Goal: Information Seeking & Learning: Check status

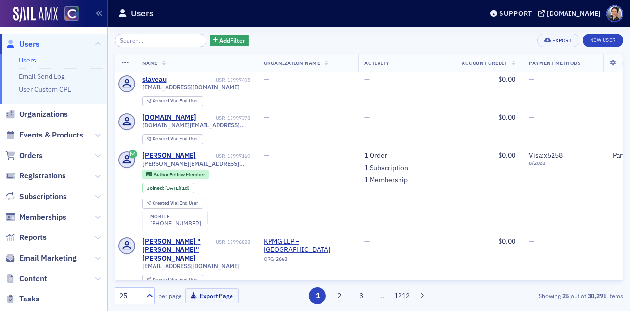
click at [160, 42] on input "search" at bounding box center [161, 40] width 92 height 13
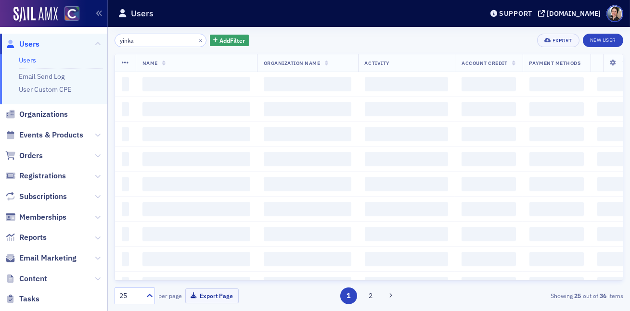
type input "yinka"
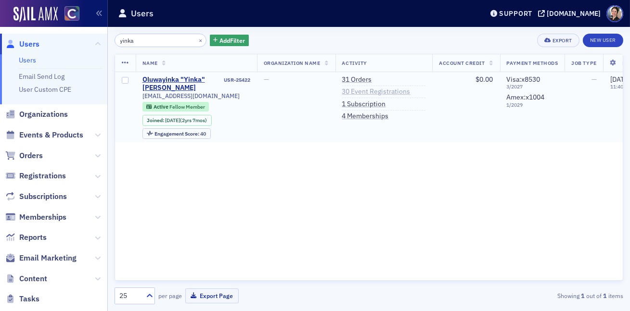
click at [367, 96] on link "30 Event Registrations" at bounding box center [376, 92] width 68 height 9
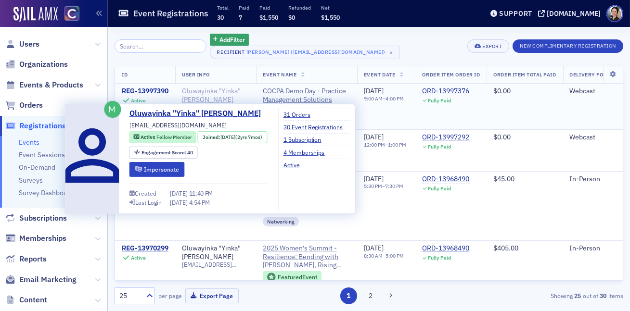
click at [214, 91] on div "Oluwayinka "Yinka" [PERSON_NAME]" at bounding box center [215, 95] width 67 height 17
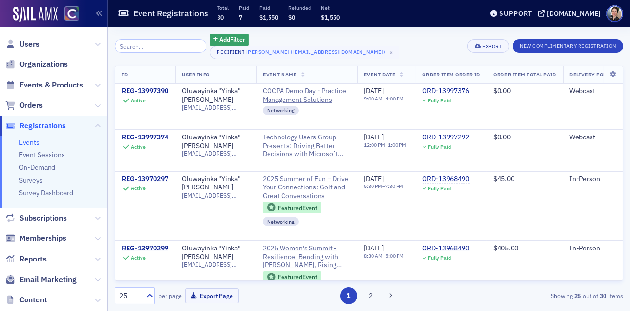
click at [330, 67] on th "Event Name" at bounding box center [306, 75] width 101 height 18
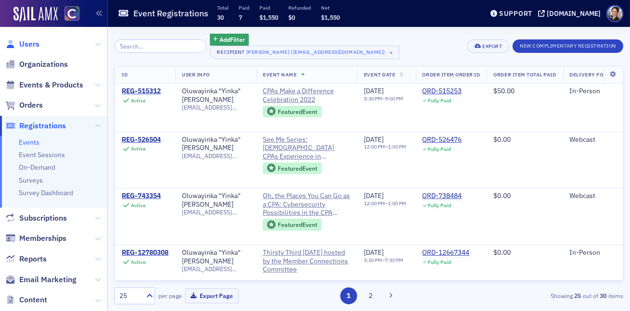
click at [32, 45] on span "Users" at bounding box center [29, 44] width 20 height 11
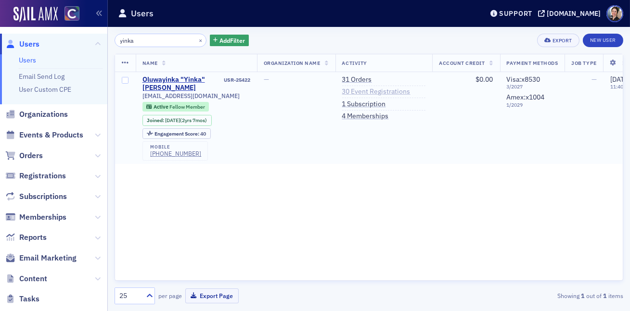
click at [385, 93] on link "30 Event Registrations" at bounding box center [376, 92] width 68 height 9
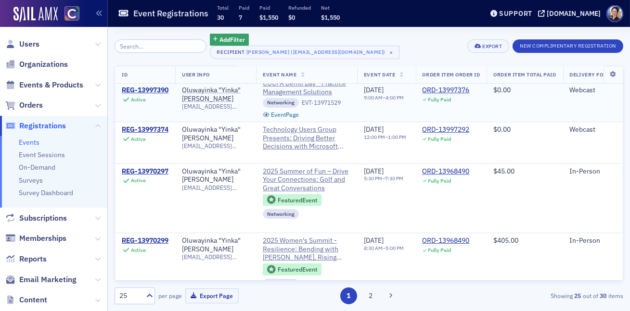
scroll to position [9, 0]
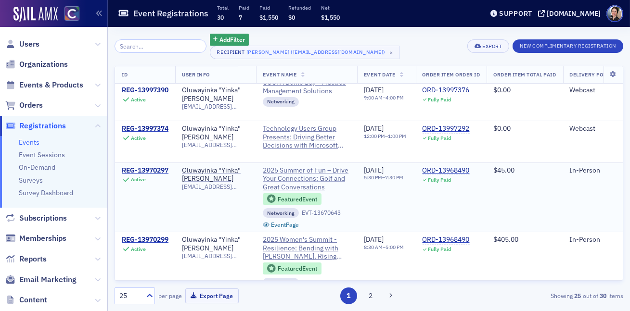
click at [293, 178] on span "2025 Summer of Fun – Drive Your Connections: Golf and Great Conversations" at bounding box center [307, 180] width 88 height 26
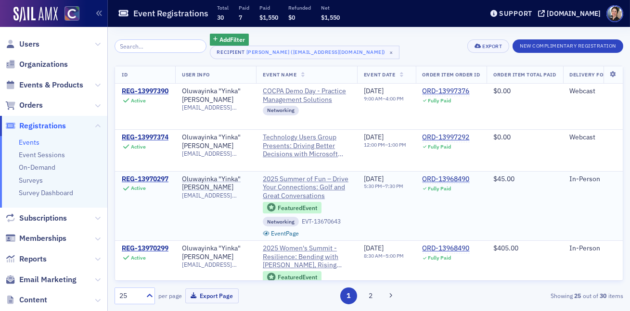
click at [322, 200] on div "Featured Event Networking EVT-13670643 Event Page" at bounding box center [307, 218] width 88 height 37
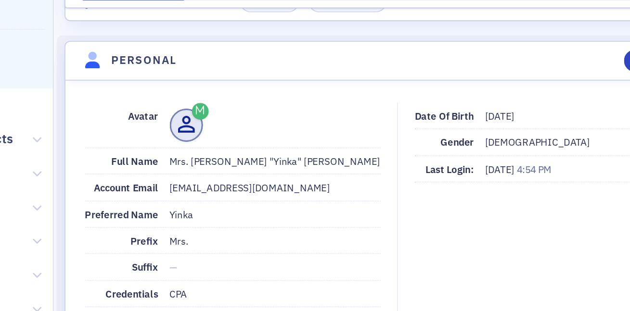
scroll to position [73, 0]
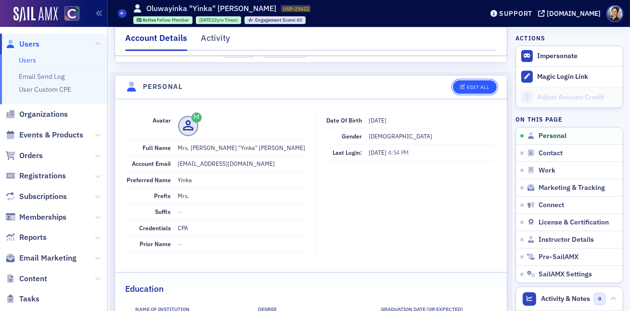
click at [479, 86] on div "Edit All" at bounding box center [478, 87] width 22 height 5
select select "US"
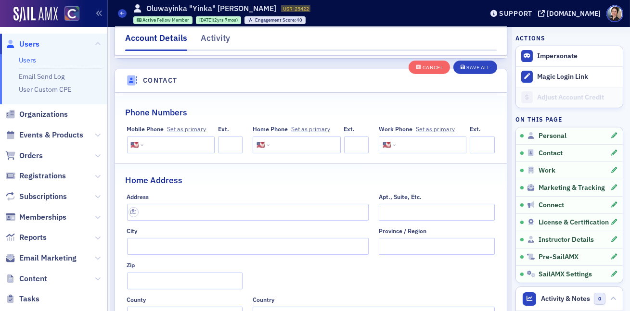
scroll to position [505, 0]
click at [163, 145] on input "tel" at bounding box center [177, 144] width 65 height 17
type input "[PHONE_NUMBER]"
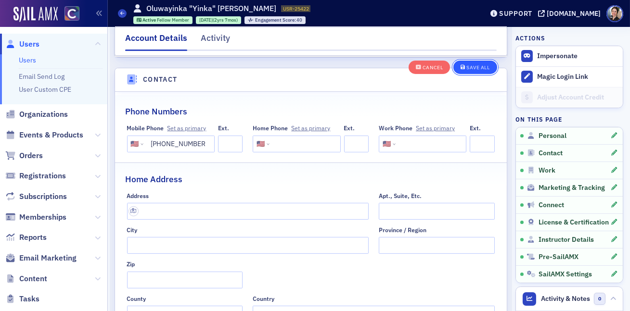
click at [482, 70] on div "Save All" at bounding box center [477, 67] width 23 height 5
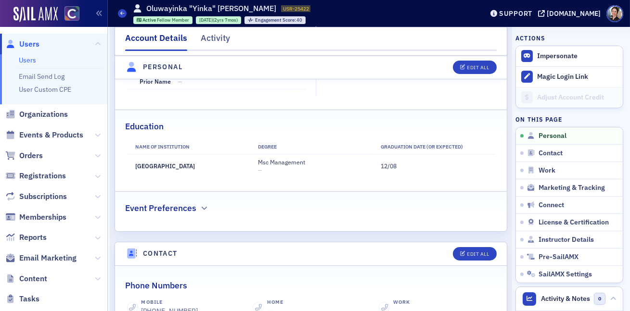
scroll to position [0, 0]
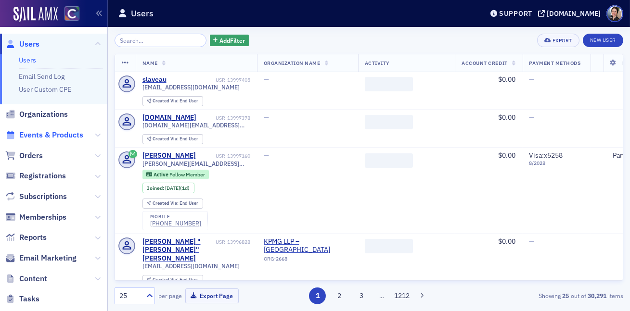
click at [51, 135] on span "Events & Products" at bounding box center [51, 135] width 64 height 11
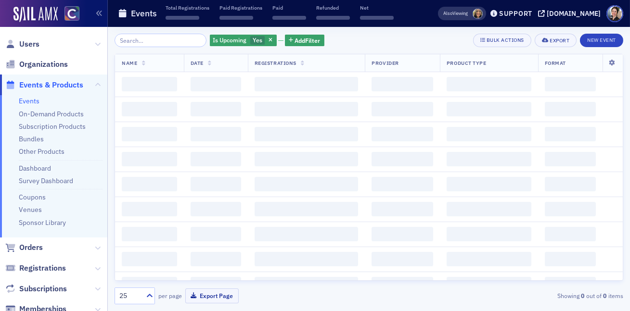
click at [165, 42] on input "search" at bounding box center [161, 40] width 92 height 13
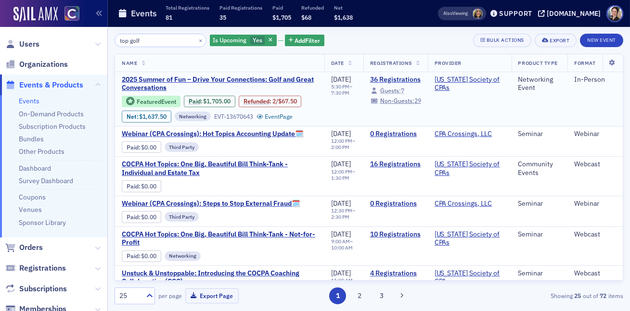
type input "top golf"
click at [398, 92] on span "Guests:" at bounding box center [390, 91] width 21 height 8
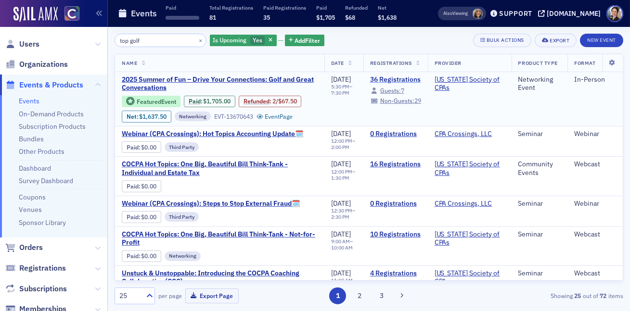
click at [407, 78] on link "36 Registrations" at bounding box center [395, 80] width 51 height 9
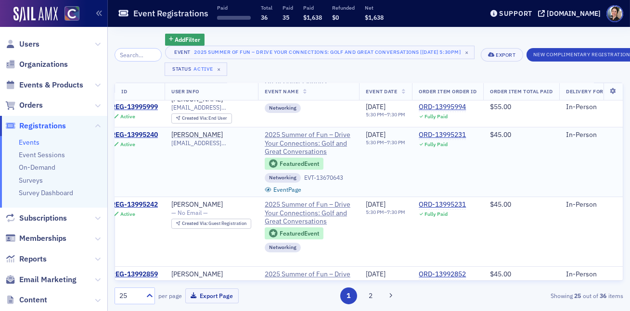
scroll to position [113, 0]
